Goal: Navigation & Orientation: Go to known website

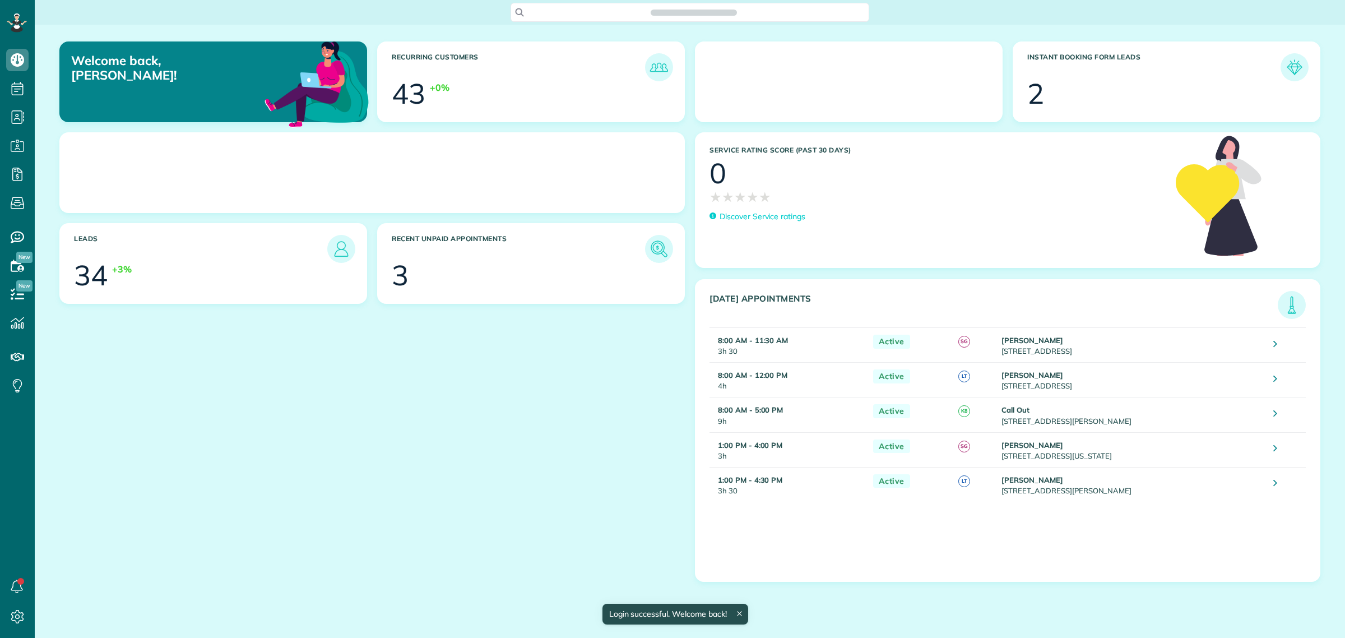
scroll to position [4, 4]
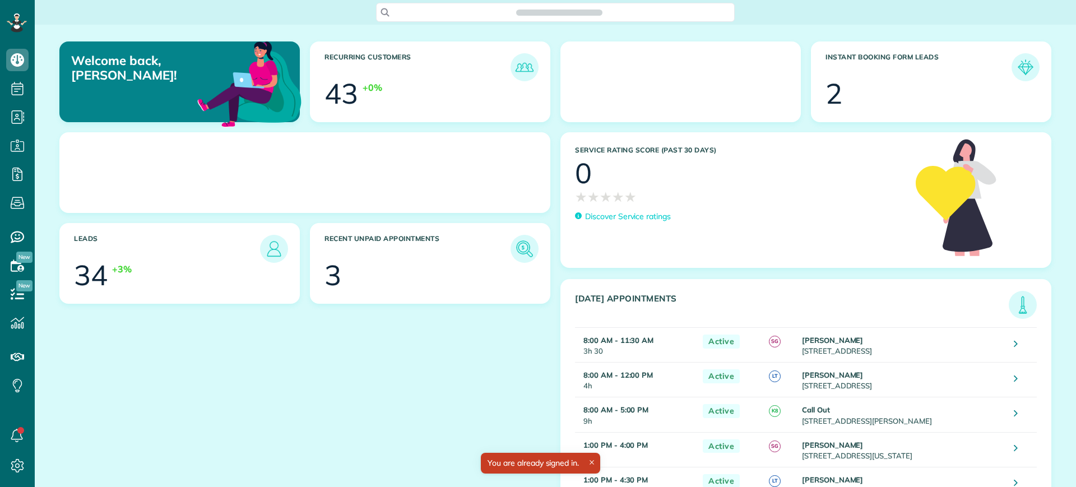
scroll to position [5, 5]
